Goal: Check status: Check status

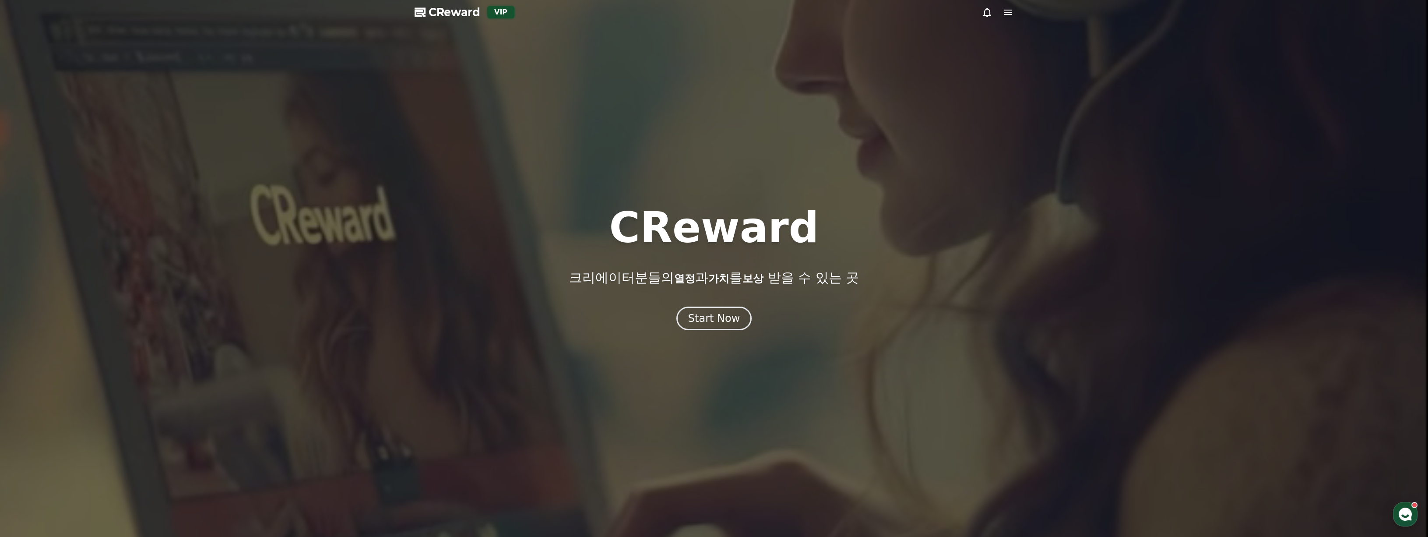
click at [670, 316] on div "Start Now" at bounding box center [714, 318] width 1428 height 24
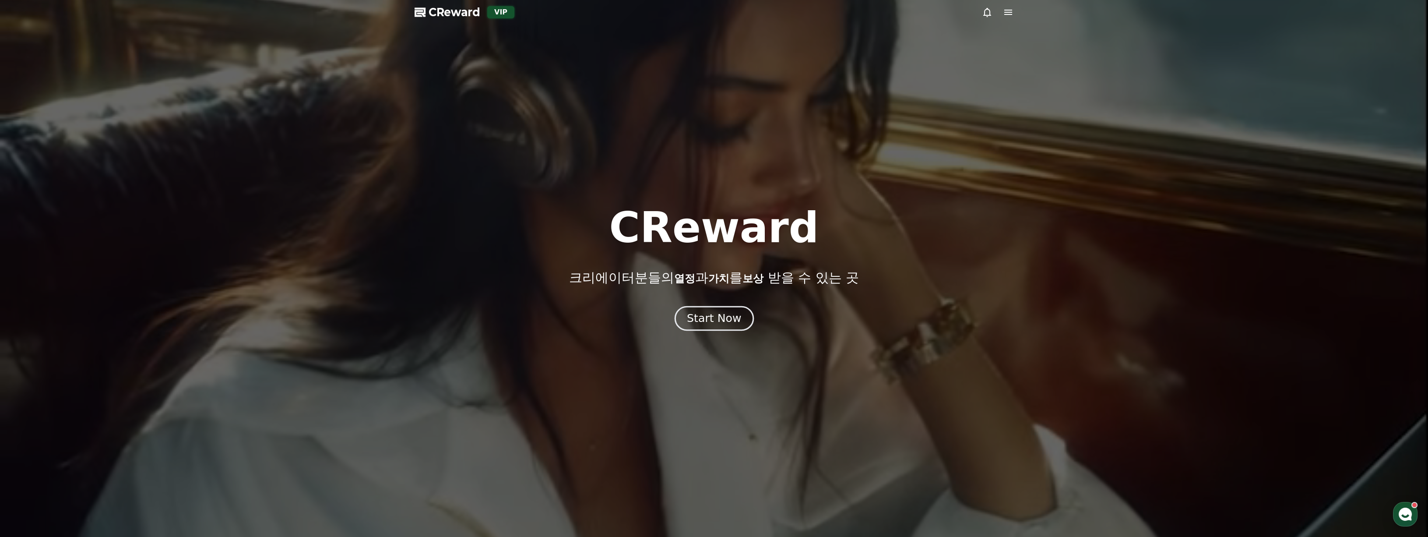
click at [687, 322] on button "Start Now" at bounding box center [713, 318] width 79 height 25
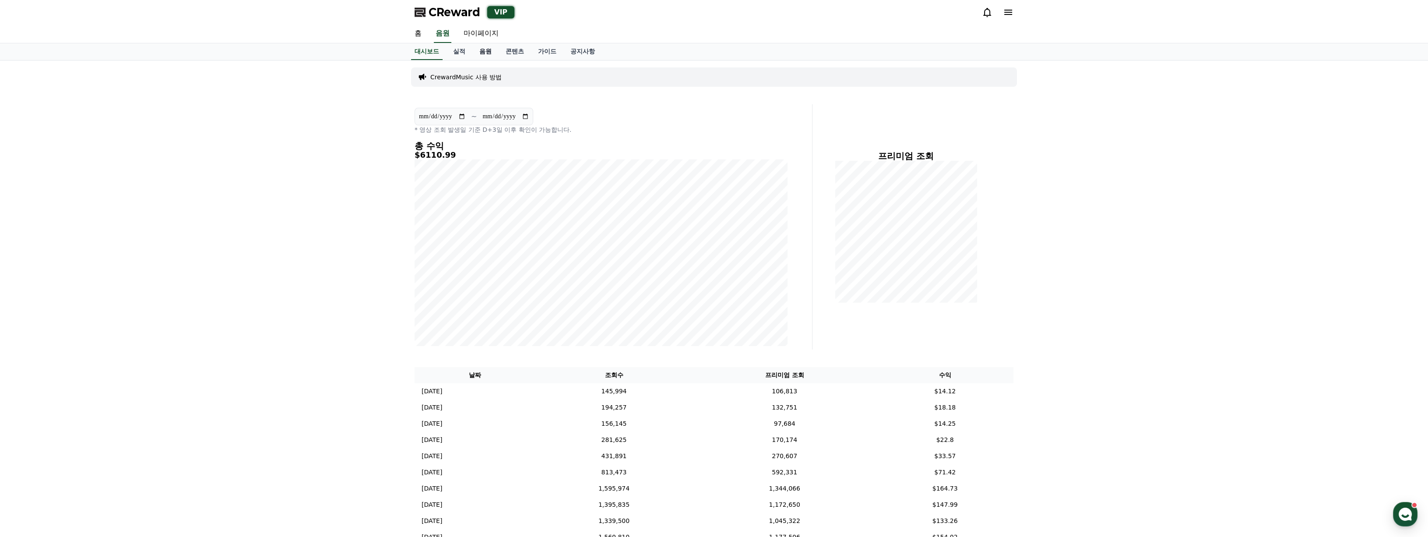
click at [487, 53] on link "음원" at bounding box center [485, 51] width 26 height 17
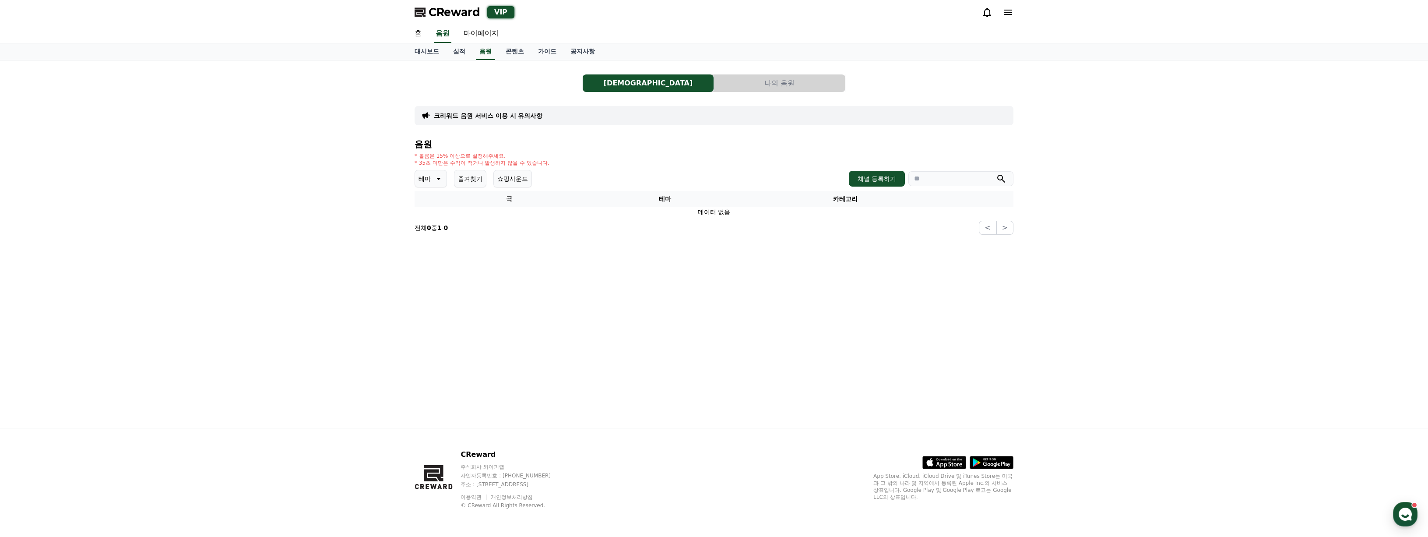
click at [763, 81] on button "나의 음원" at bounding box center [779, 83] width 131 height 18
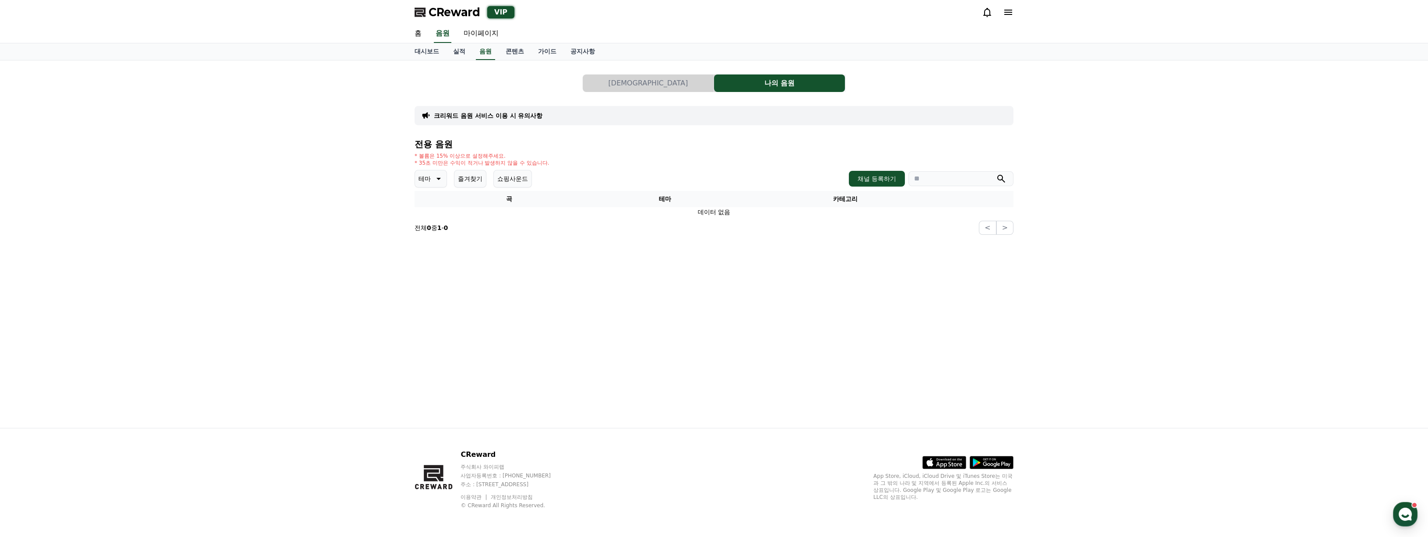
click at [674, 81] on button "음원 목록" at bounding box center [648, 83] width 131 height 18
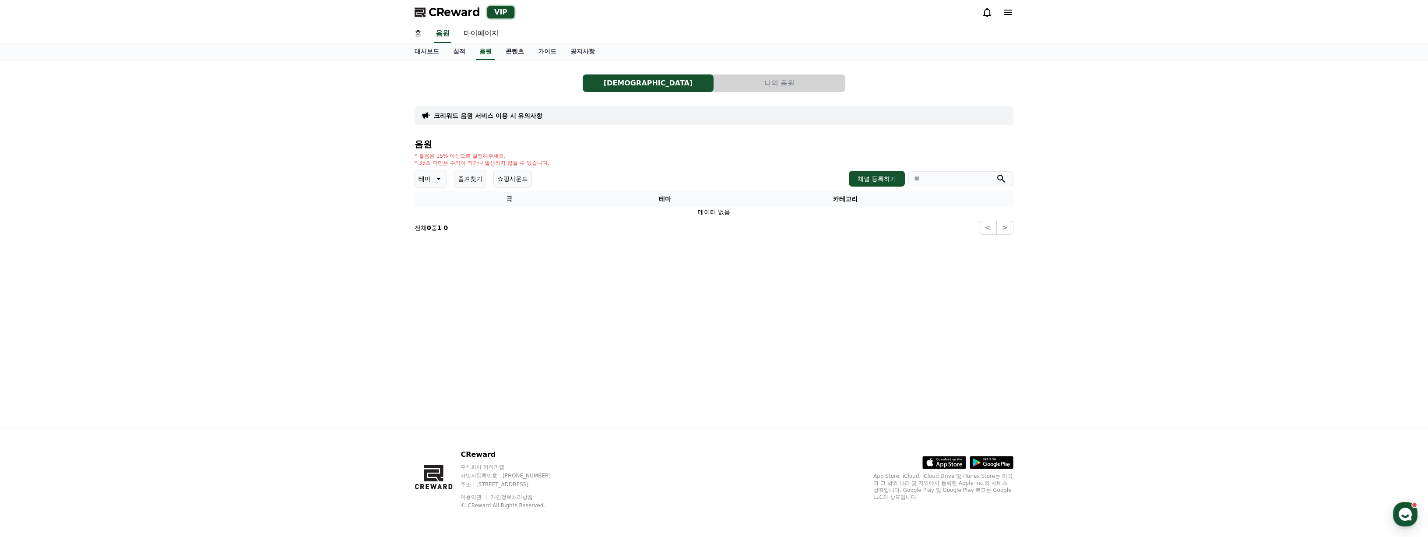
click at [504, 54] on link "콘텐츠" at bounding box center [515, 51] width 32 height 17
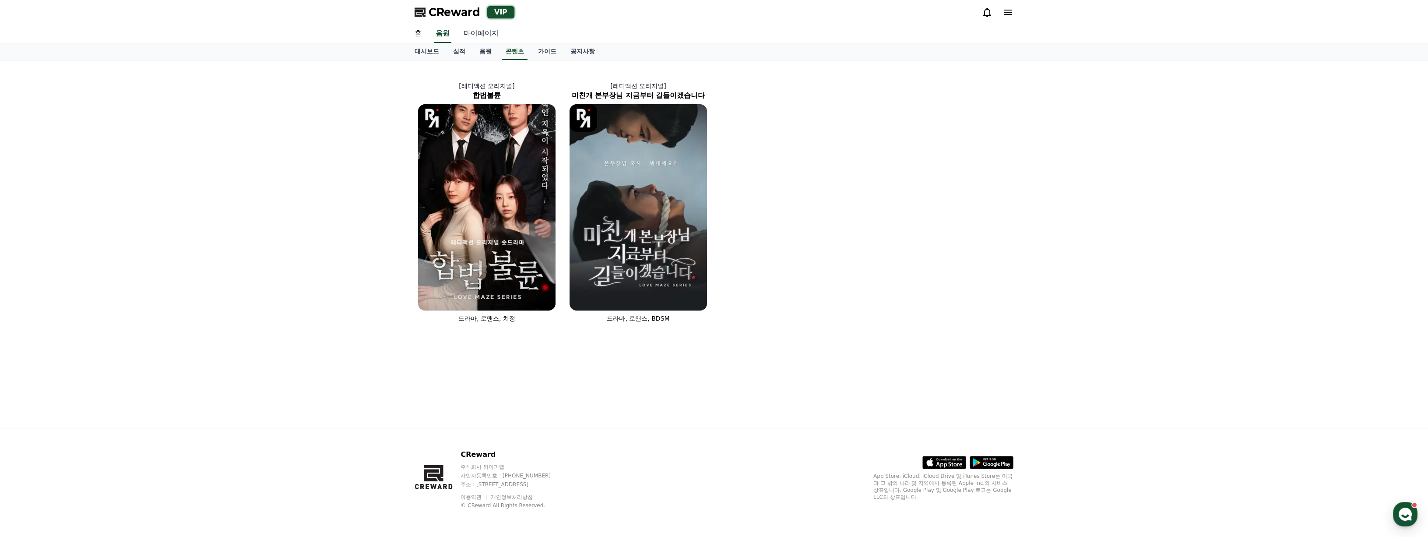
click at [479, 34] on link "마이페이지" at bounding box center [481, 34] width 49 height 18
select select "**********"
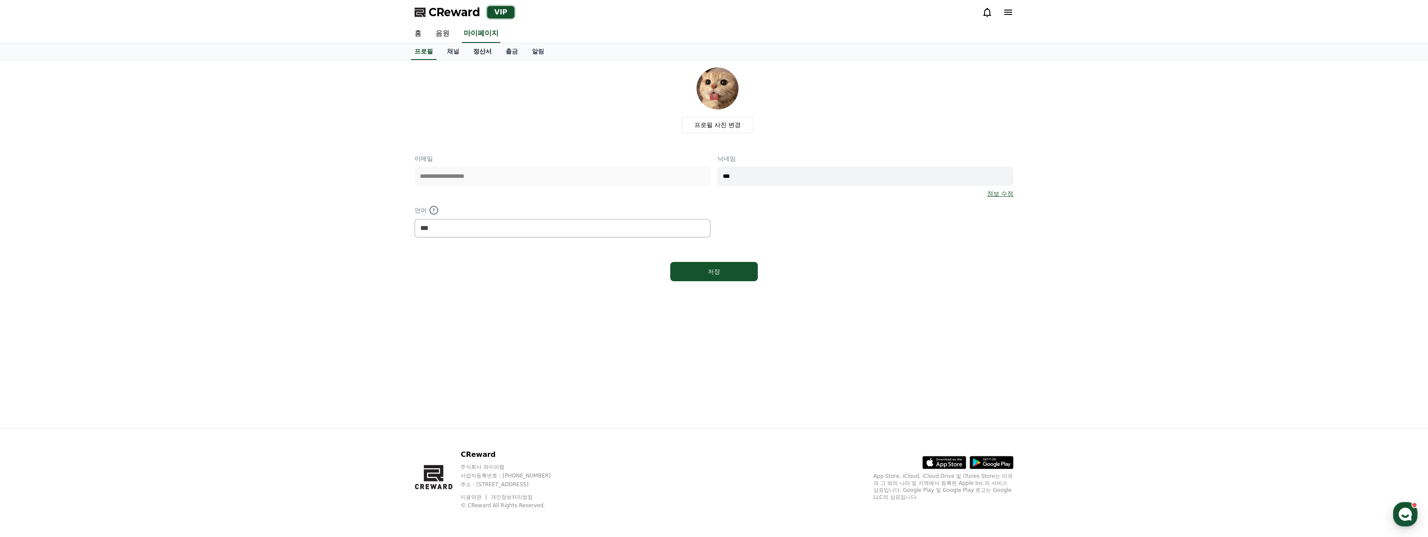
click at [485, 53] on link "정산서" at bounding box center [482, 51] width 32 height 17
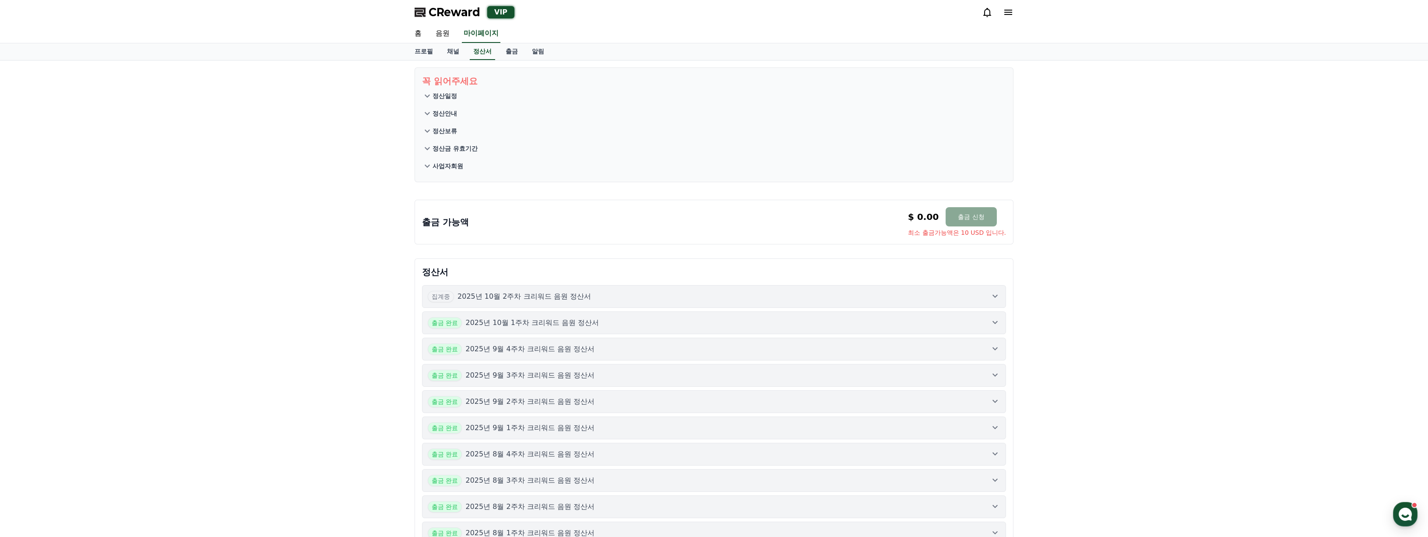
click at [538, 301] on div "집계중 2025년 10월 2주차 크리워드 음원 정산서" at bounding box center [509, 296] width 163 height 11
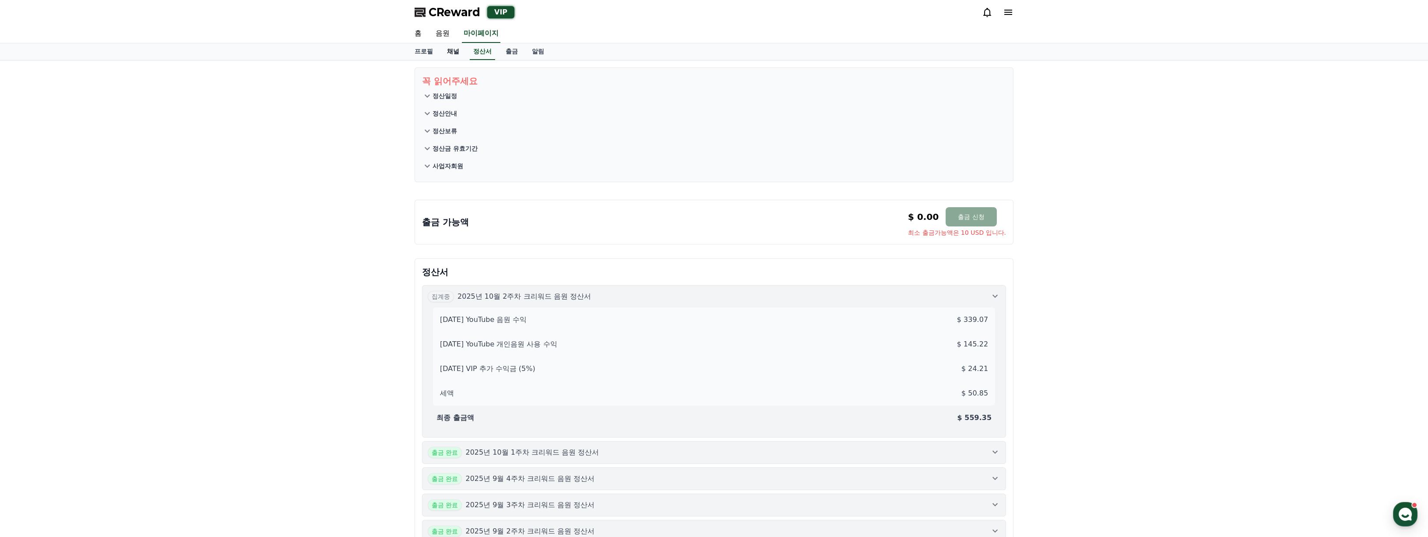
click at [449, 52] on link "채널" at bounding box center [453, 51] width 26 height 17
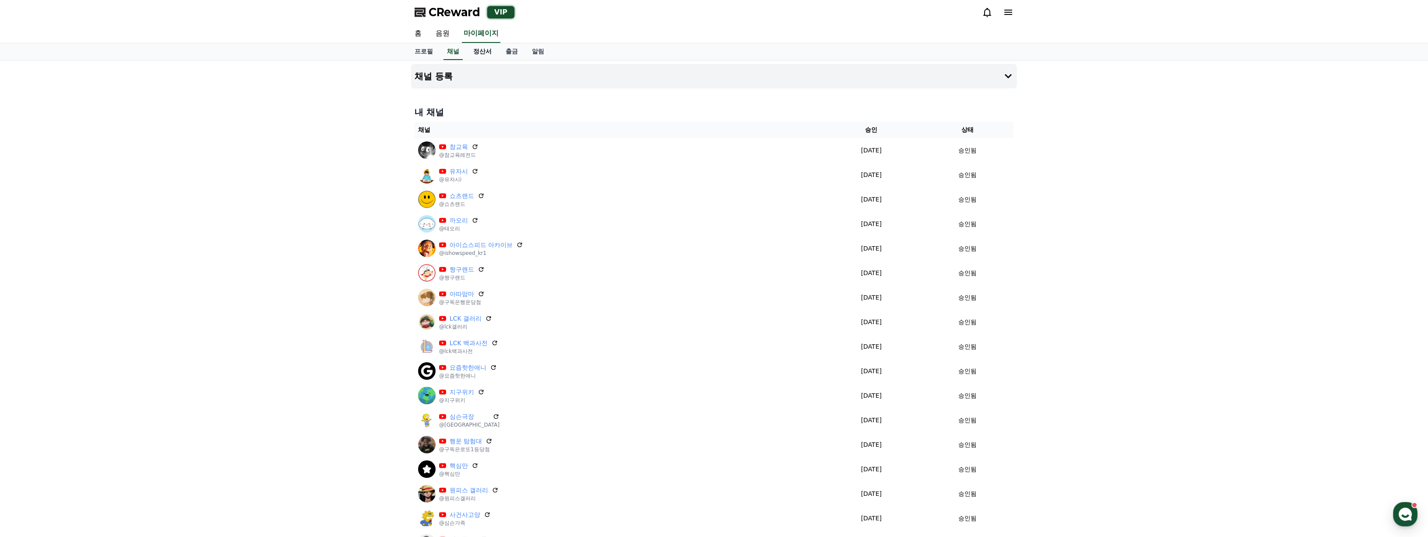
click at [481, 55] on link "정산서" at bounding box center [482, 51] width 32 height 17
